Goal: Check status: Check status

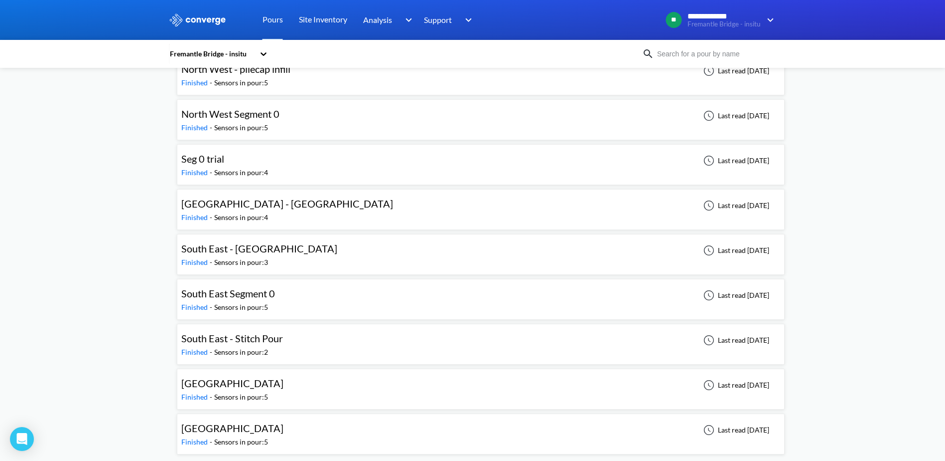
scroll to position [1056, 0]
click at [308, 297] on div "South East Segment 0 Finished - Sensors in pour: 5 Last read [DATE]" at bounding box center [480, 298] width 599 height 32
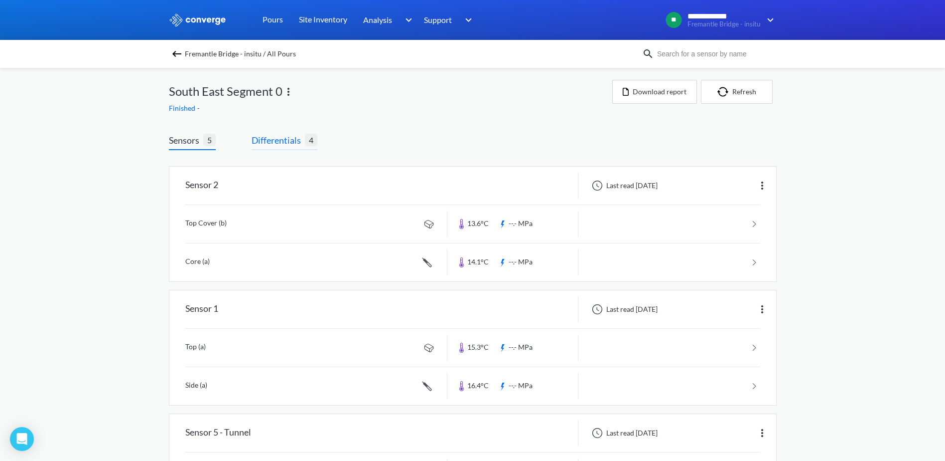
click at [286, 141] on span "Differentials" at bounding box center [278, 140] width 53 height 14
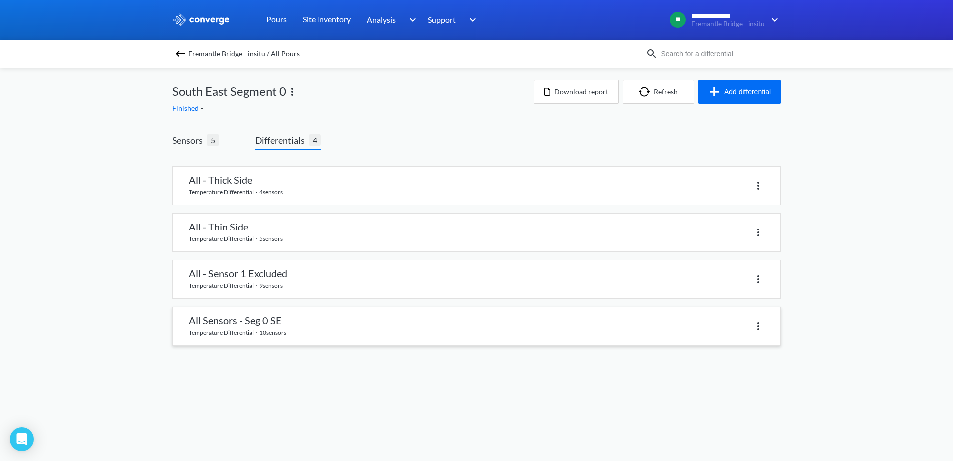
click at [300, 318] on link at bounding box center [476, 326] width 607 height 38
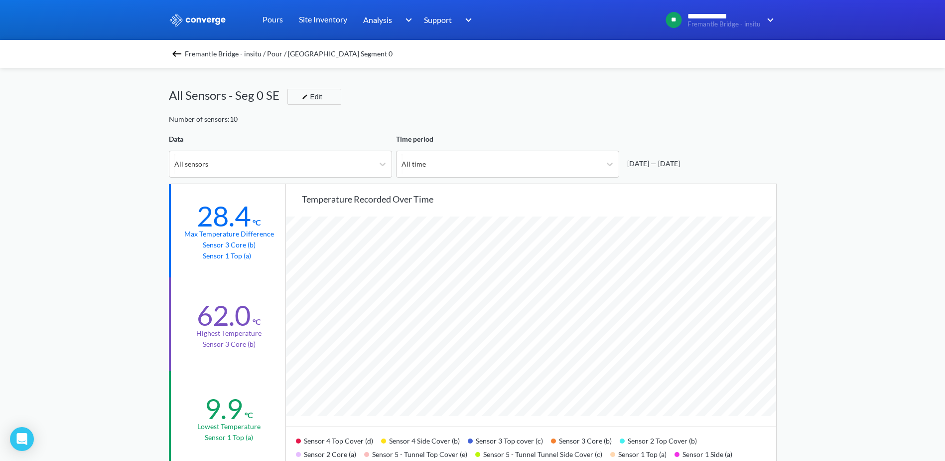
scroll to position [835, 945]
click at [183, 53] on img at bounding box center [177, 54] width 12 height 12
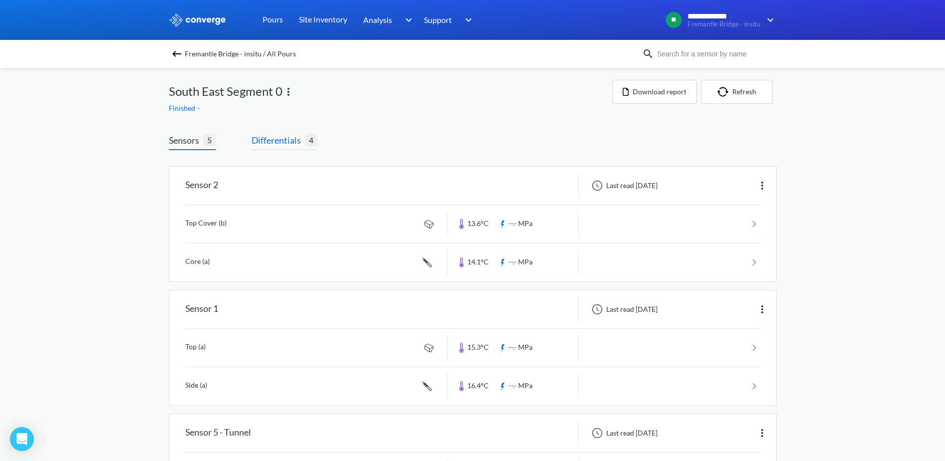
click at [270, 141] on span "Differentials" at bounding box center [278, 140] width 53 height 14
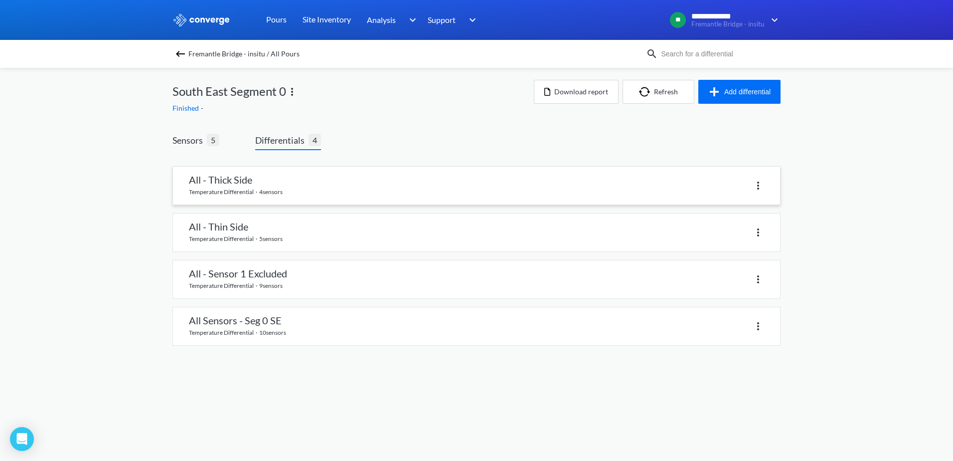
click at [259, 184] on link at bounding box center [476, 185] width 607 height 38
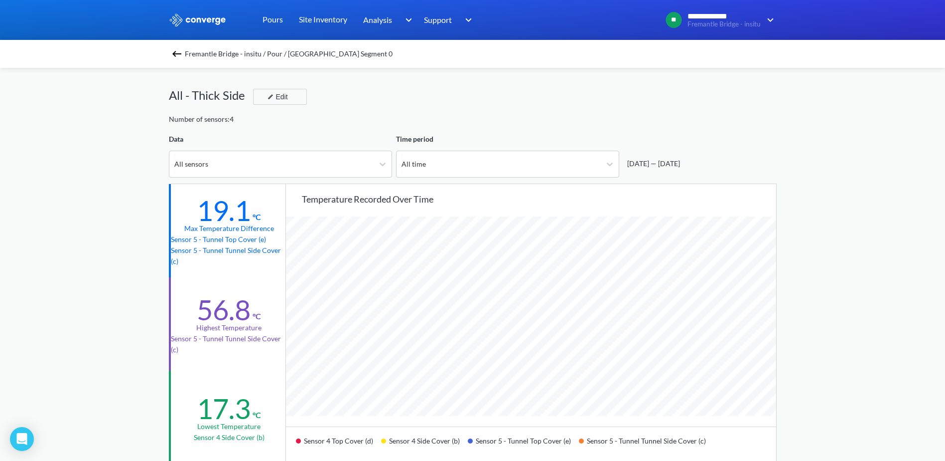
scroll to position [835, 945]
click at [180, 54] on img at bounding box center [177, 54] width 12 height 12
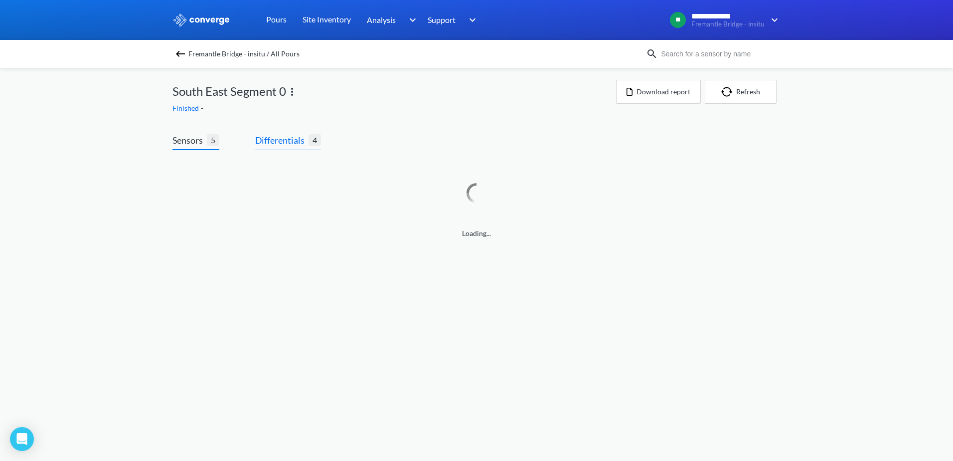
click at [289, 137] on span "Differentials" at bounding box center [281, 140] width 53 height 14
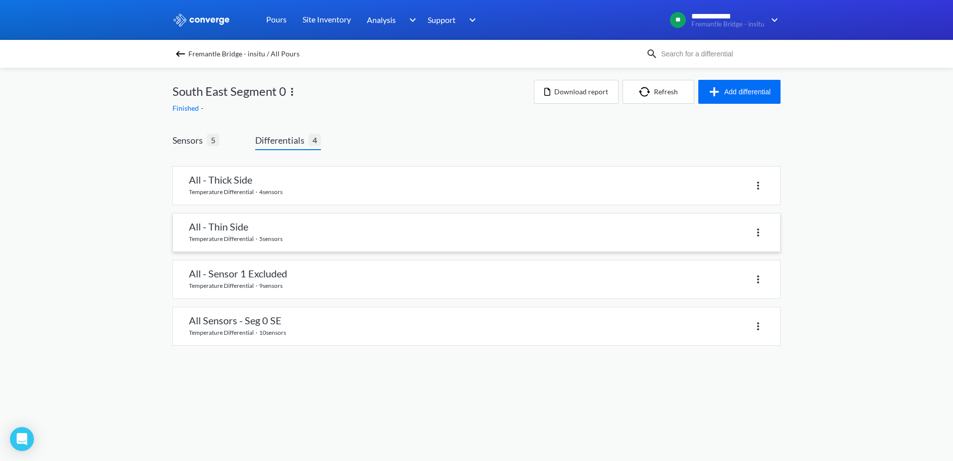
click at [234, 235] on link at bounding box center [476, 232] width 607 height 38
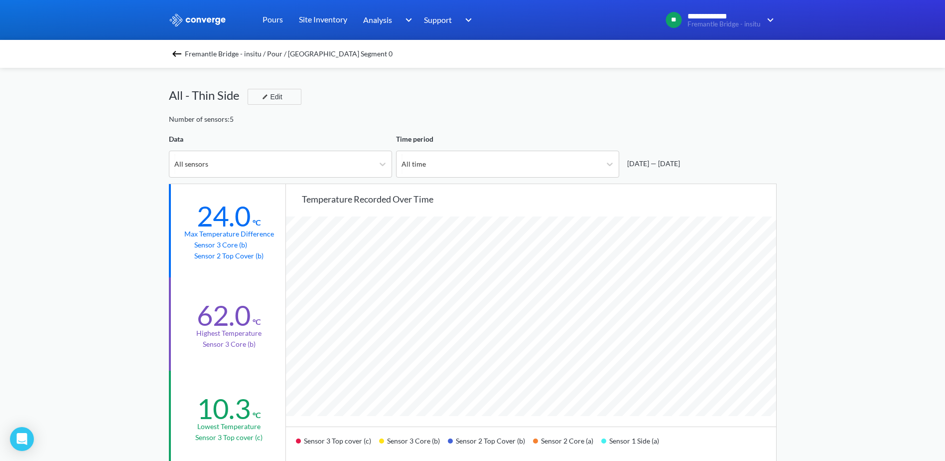
scroll to position [835, 945]
click at [178, 47] on div "Fremantle Bridge - insitu / Pour / [GEOGRAPHIC_DATA] Segment 0" at bounding box center [473, 54] width 608 height 14
